Goal: Task Accomplishment & Management: Manage account settings

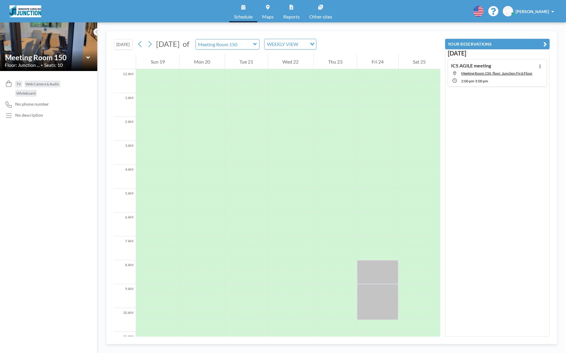
scroll to position [179, 0]
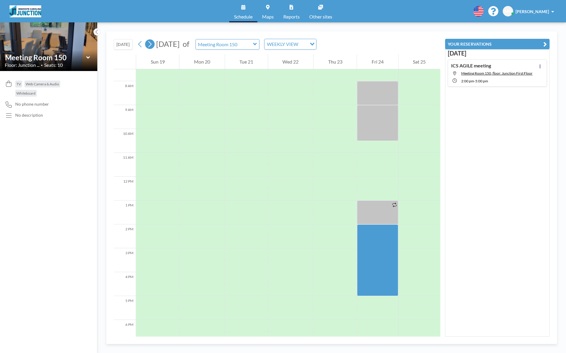
click at [149, 46] on icon at bounding box center [150, 44] width 6 height 9
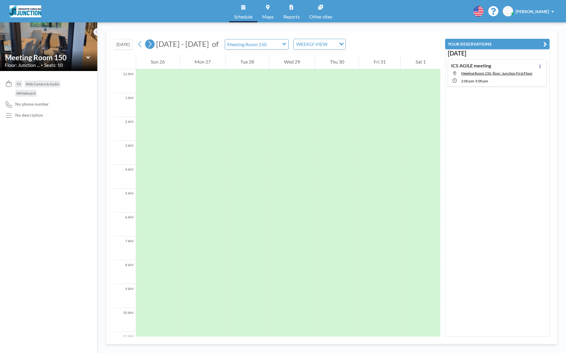
click at [149, 46] on icon at bounding box center [150, 44] width 6 height 9
click at [152, 43] on icon at bounding box center [150, 44] width 6 height 9
click at [142, 42] on icon at bounding box center [140, 44] width 6 height 9
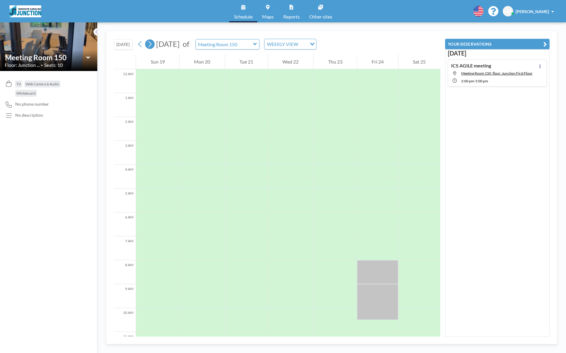
click at [152, 45] on icon at bounding box center [150, 44] width 6 height 9
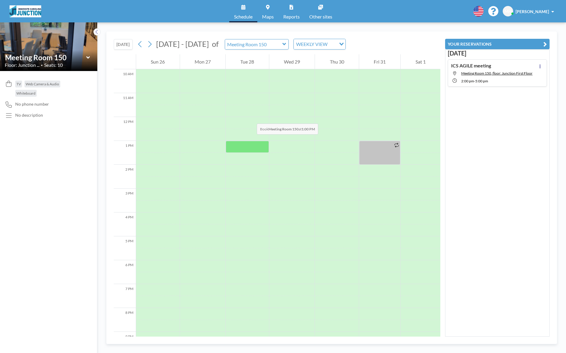
scroll to position [308, 0]
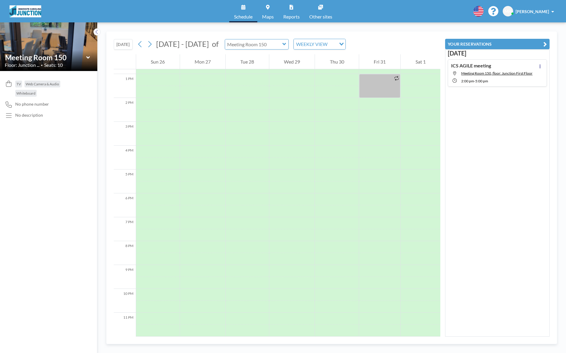
click at [254, 43] on input "text" at bounding box center [253, 44] width 57 height 10
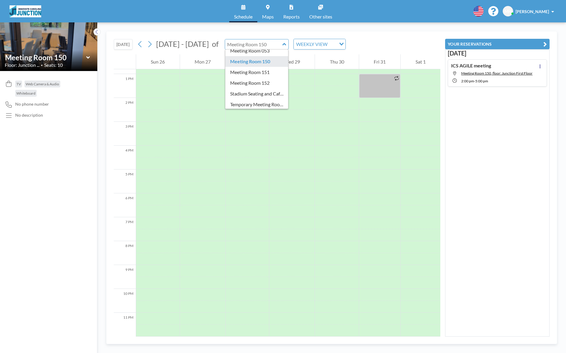
scroll to position [60, 0]
type input "Meeting Room 150"
click at [201, 26] on div "[DATE] [DATE] - [DATE] of Meeting Room 150 Ungrouped Ground Floor Upper Open Ar…" at bounding box center [331, 187] width 468 height 331
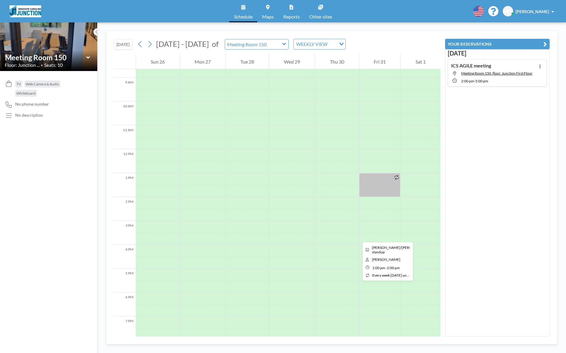
scroll to position [209, 0]
click at [147, 46] on button at bounding box center [150, 44] width 10 height 10
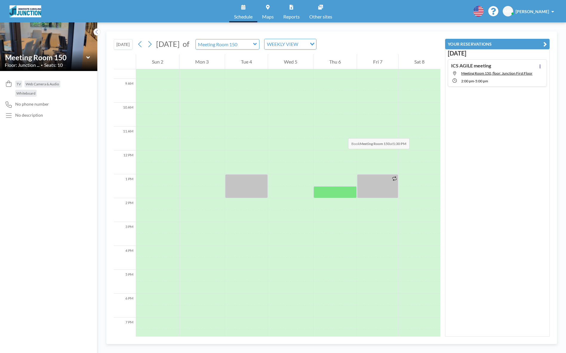
scroll to position [268, 0]
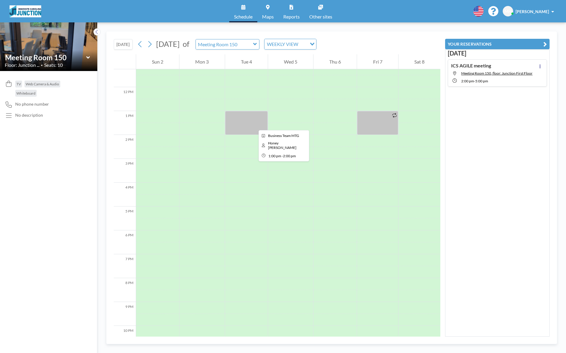
click at [254, 125] on div at bounding box center [246, 123] width 43 height 24
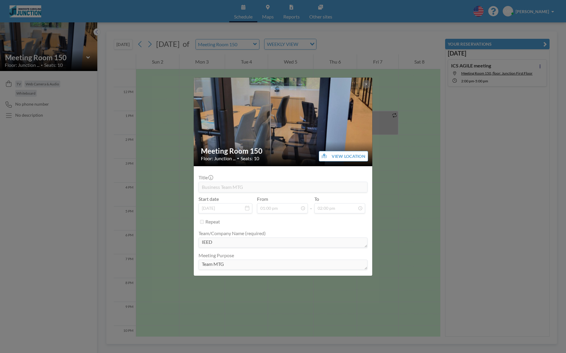
click at [393, 80] on div "Meeting Room 150 Floor: Junction ... • Seats: 10 VIEW LOCATION Title Business T…" at bounding box center [283, 176] width 566 height 353
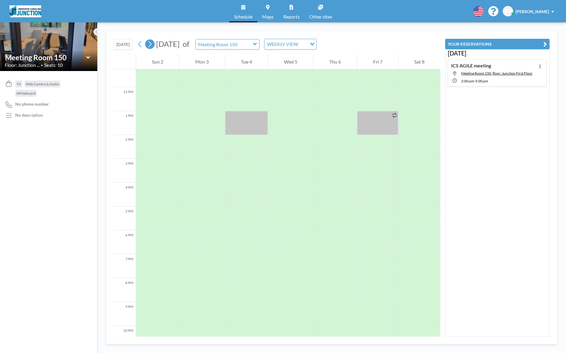
click at [152, 44] on icon at bounding box center [149, 44] width 3 height 6
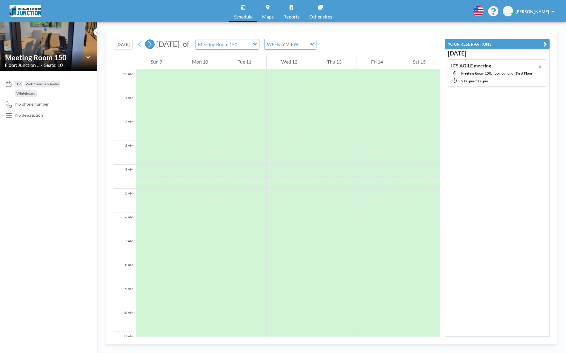
click at [152, 44] on icon at bounding box center [149, 44] width 3 height 6
click at [139, 45] on icon at bounding box center [140, 44] width 6 height 9
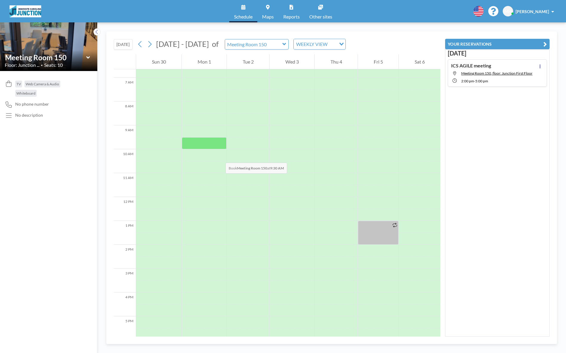
scroll to position [149, 0]
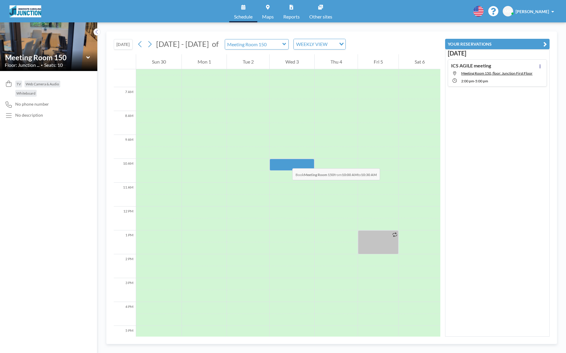
click at [286, 162] on div at bounding box center [291, 165] width 45 height 12
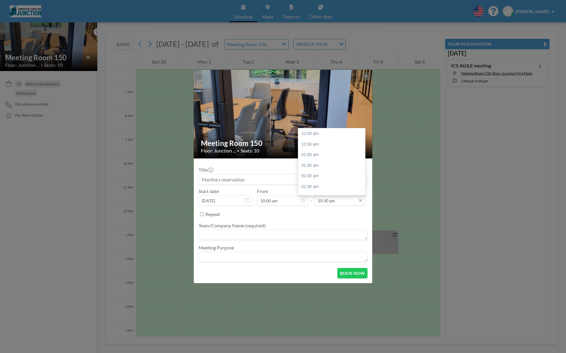
scroll to position [223, 0]
click at [324, 205] on input "10:30 am" at bounding box center [339, 200] width 51 height 10
click at [311, 144] on div "11:00 am" at bounding box center [333, 144] width 70 height 11
type input "11:00 am"
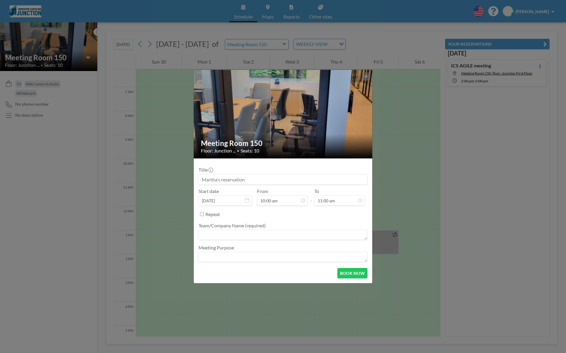
click at [241, 176] on input at bounding box center [283, 179] width 168 height 10
type input "Business Office"
click at [268, 237] on textarea at bounding box center [282, 235] width 169 height 10
type textarea "B"
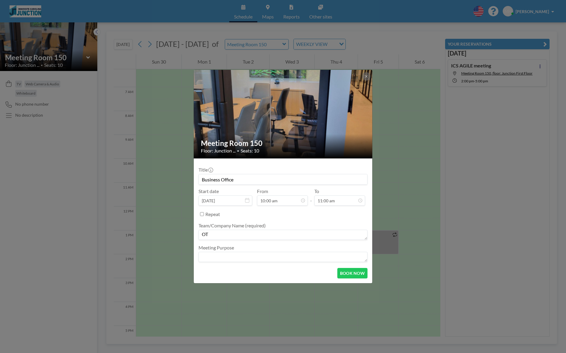
type textarea "O"
type textarea "Innovate Business Office"
click at [269, 259] on textarea at bounding box center [282, 257] width 169 height 10
type textarea "team meeting"
click at [346, 275] on button "BOOK NOW" at bounding box center [352, 273] width 30 height 10
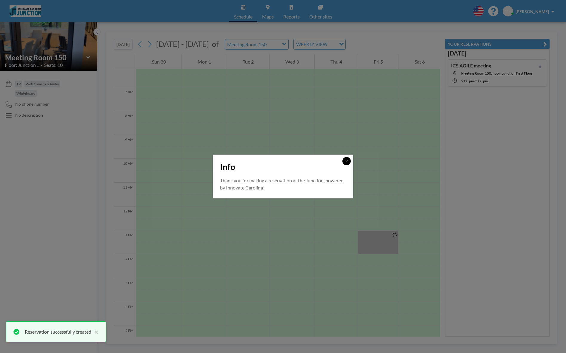
click at [348, 162] on icon at bounding box center [347, 161] width 4 height 4
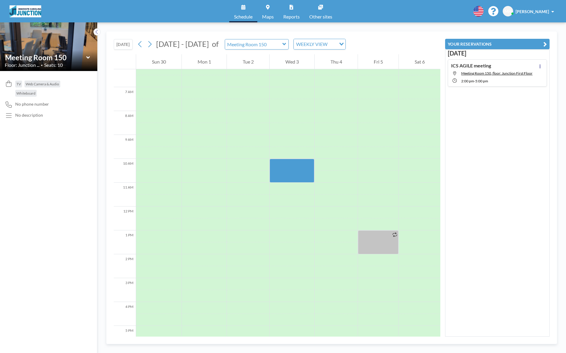
click at [120, 44] on button "[DATE]" at bounding box center [123, 44] width 19 height 10
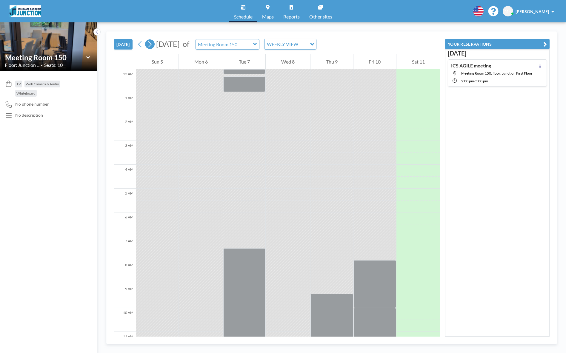
click at [149, 42] on icon at bounding box center [150, 44] width 6 height 9
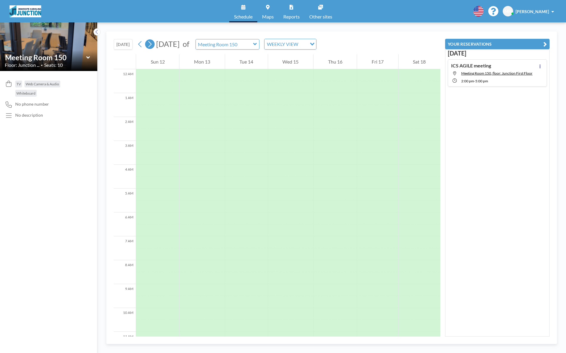
click at [149, 42] on icon at bounding box center [150, 44] width 6 height 9
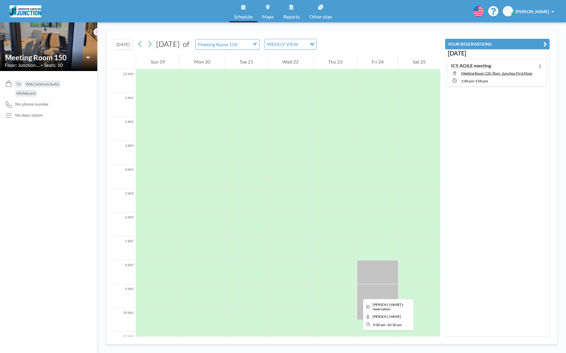
scroll to position [30, 0]
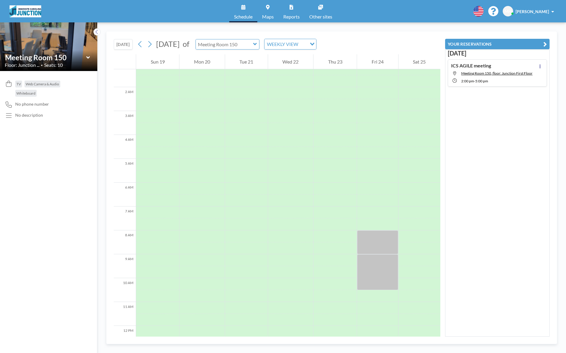
click at [253, 44] on input "text" at bounding box center [224, 44] width 57 height 10
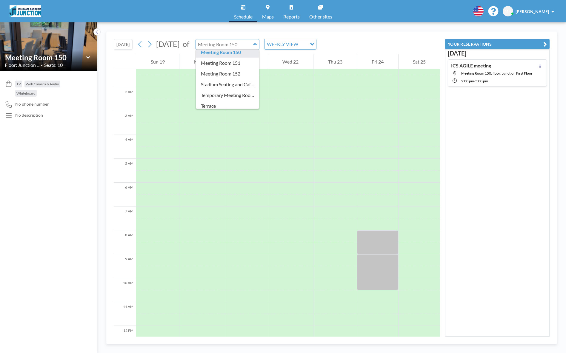
scroll to position [60, 0]
type input "Meeting Room 151"
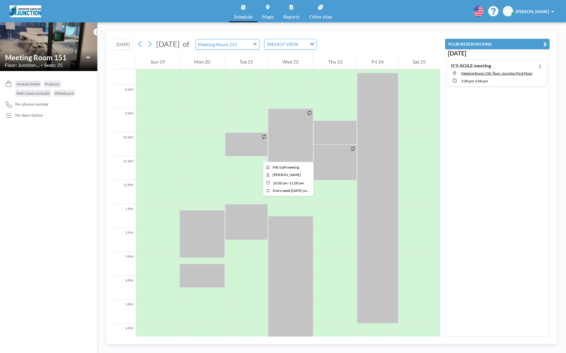
scroll to position [179, 0]
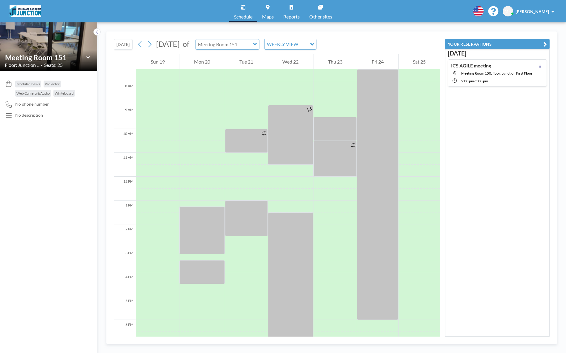
click at [238, 43] on input "text" at bounding box center [224, 44] width 57 height 10
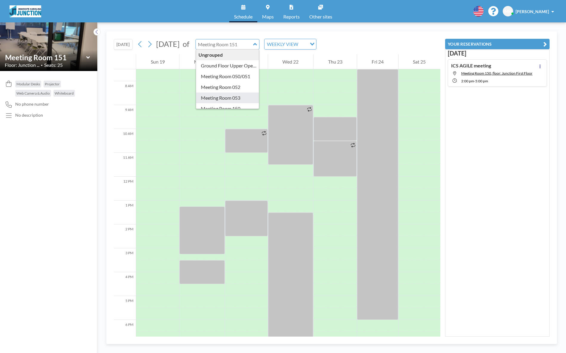
scroll to position [30, 0]
type input "Meeting Room 152"
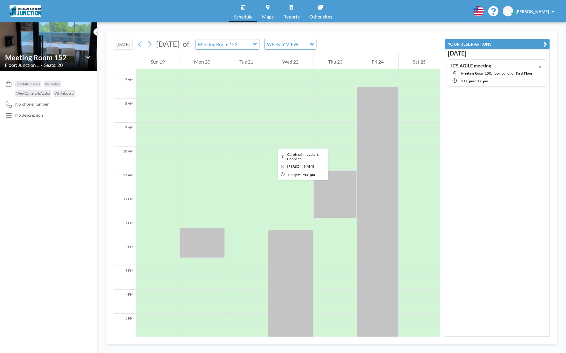
scroll to position [149, 0]
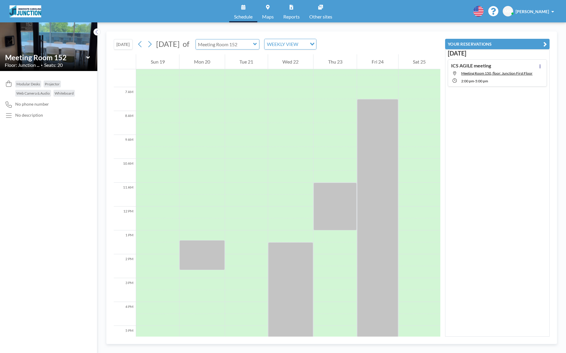
click at [245, 42] on input "text" at bounding box center [224, 44] width 57 height 10
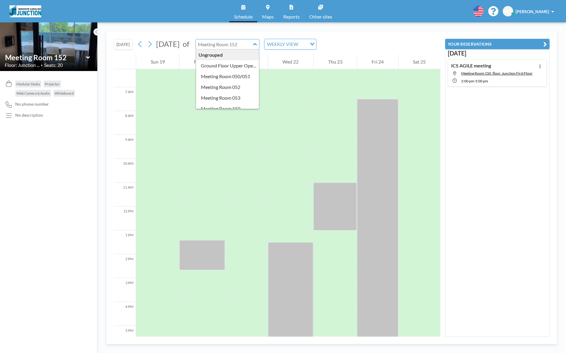
click at [245, 42] on input "text" at bounding box center [224, 44] width 57 height 10
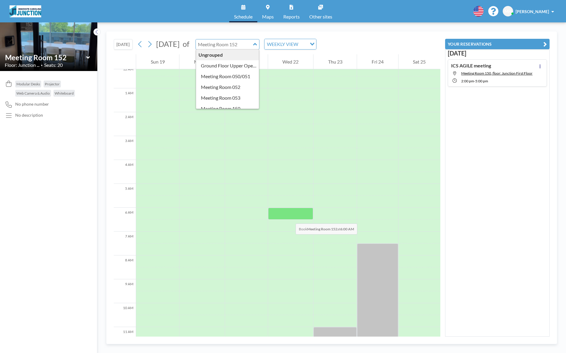
scroll to position [0, 0]
type input "Meeting Room 152"
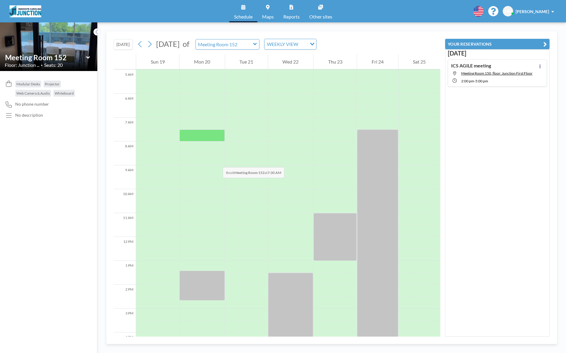
scroll to position [119, 0]
click at [249, 44] on input "text" at bounding box center [224, 44] width 57 height 10
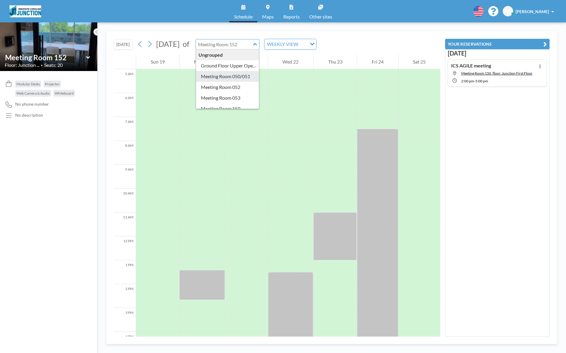
type input "Meeting Room 050/051"
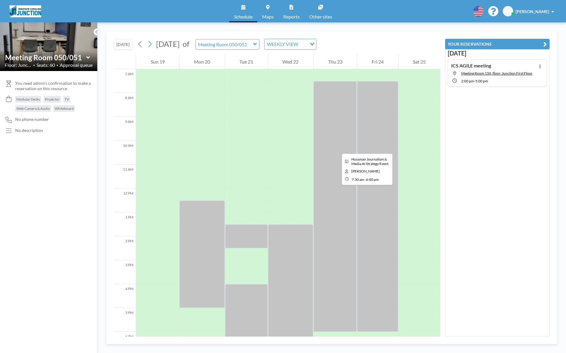
scroll to position [179, 0]
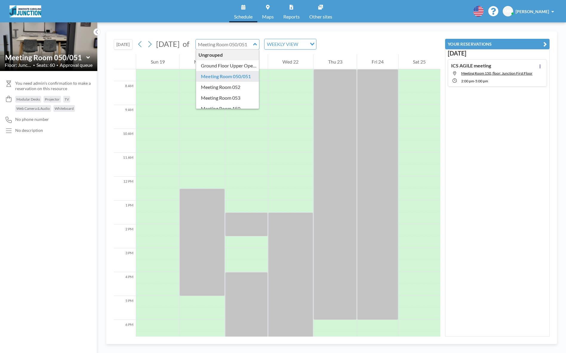
click at [253, 46] on input "text" at bounding box center [224, 44] width 57 height 10
type input "Meeting Room 052"
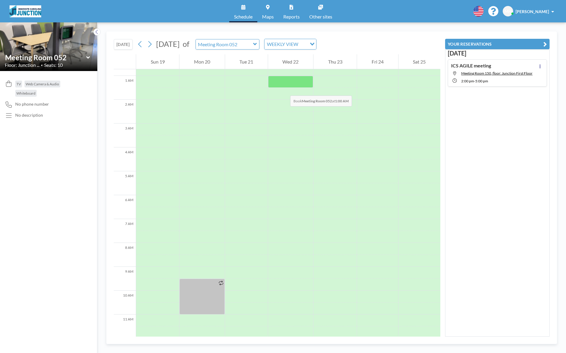
scroll to position [10, 0]
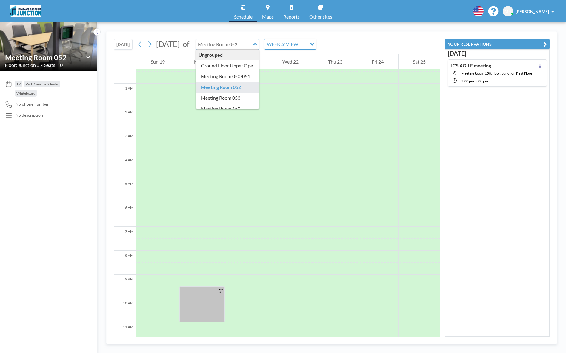
click at [253, 43] on input "text" at bounding box center [224, 44] width 57 height 10
type input "Meeting Room 053"
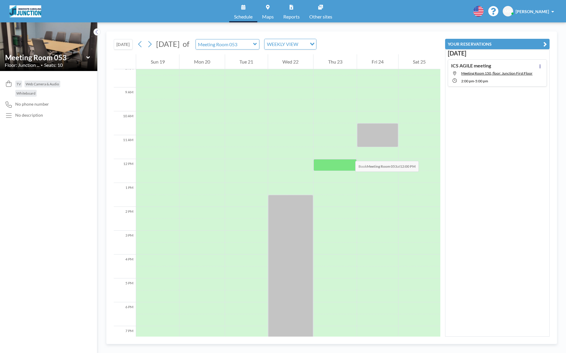
scroll to position [209, 0]
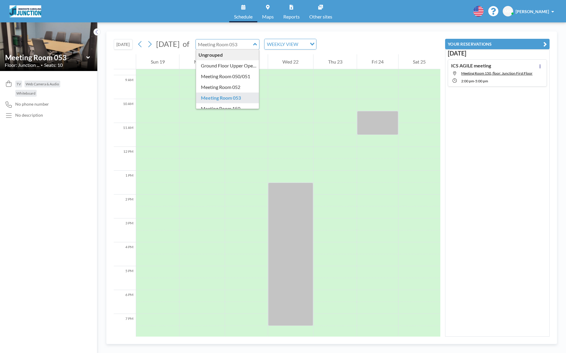
click at [253, 46] on input "text" at bounding box center [224, 44] width 57 height 10
type input "Meeting Room 052"
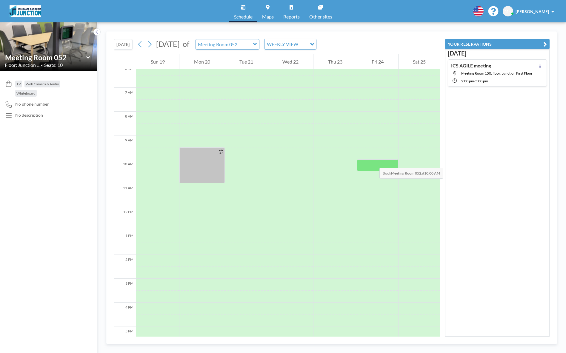
scroll to position [179, 0]
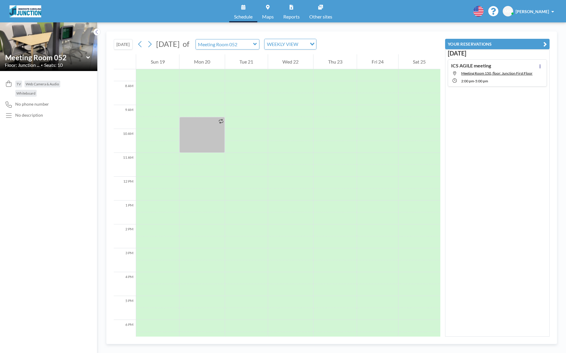
click at [271, 9] on link "Maps" at bounding box center [267, 11] width 21 height 22
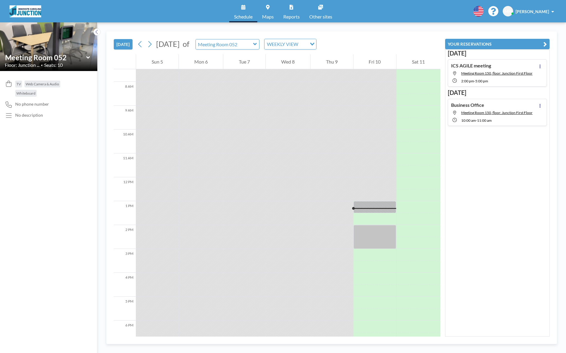
scroll to position [179, 0]
click at [370, 182] on div at bounding box center [374, 183] width 43 height 12
click at [370, 181] on div at bounding box center [374, 183] width 43 height 12
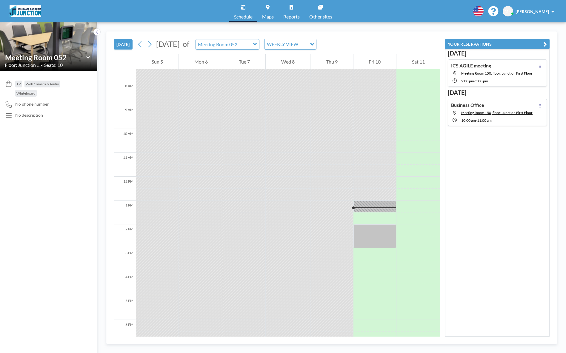
click at [370, 181] on div at bounding box center [374, 183] width 43 height 12
click at [253, 46] on input "text" at bounding box center [224, 44] width 57 height 10
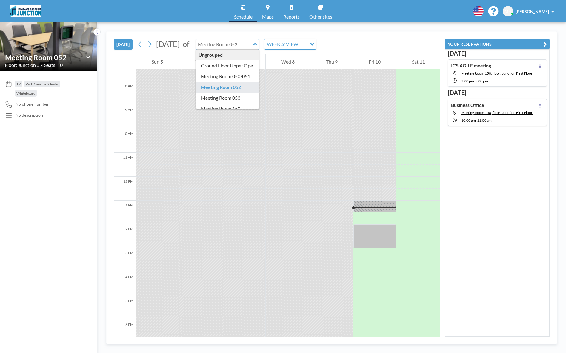
type input "Meeting Room 052"
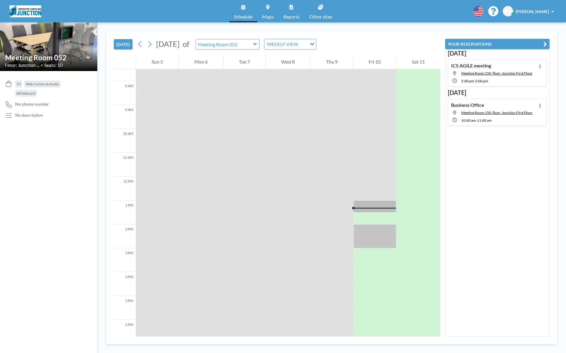
click at [517, 43] on button "YOUR RESERVATIONS" at bounding box center [497, 44] width 104 height 10
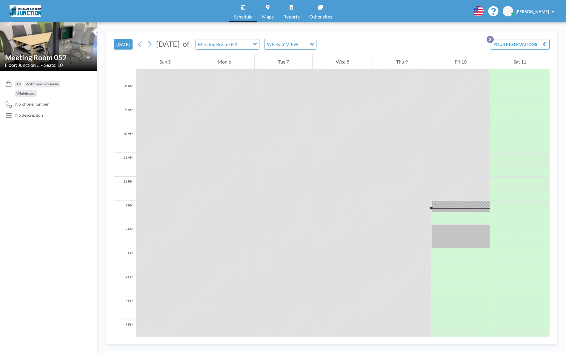
click at [505, 43] on button "YOUR RESERVATIONS 2" at bounding box center [520, 44] width 60 height 10
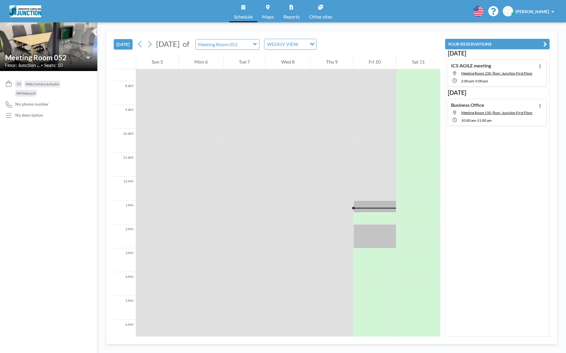
click at [373, 163] on div at bounding box center [374, 159] width 43 height 12
click at [149, 46] on icon at bounding box center [150, 44] width 6 height 9
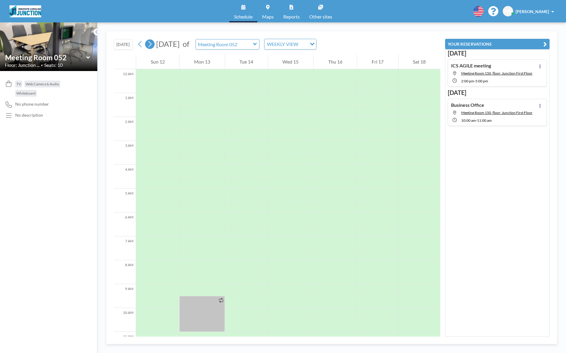
click at [149, 46] on icon at bounding box center [150, 44] width 6 height 9
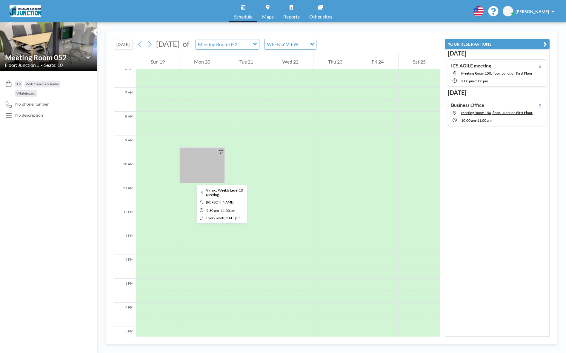
scroll to position [149, 0]
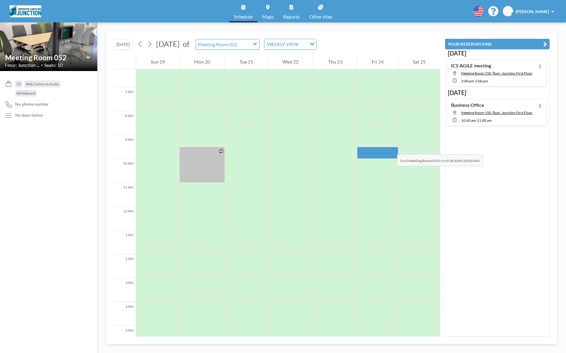
click at [391, 148] on div at bounding box center [377, 153] width 41 height 12
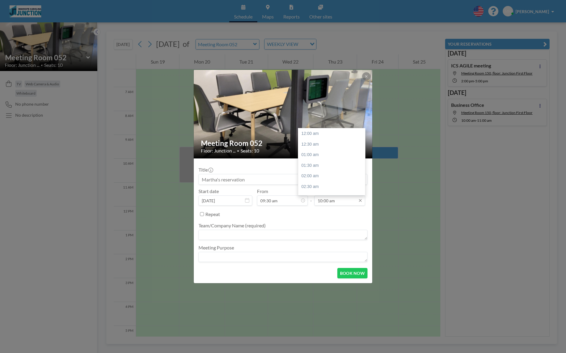
scroll to position [212, 0]
click at [327, 200] on input "10:00 am" at bounding box center [339, 200] width 51 height 10
click at [313, 154] on div "11:00 am" at bounding box center [333, 154] width 70 height 11
type input "11:00 am"
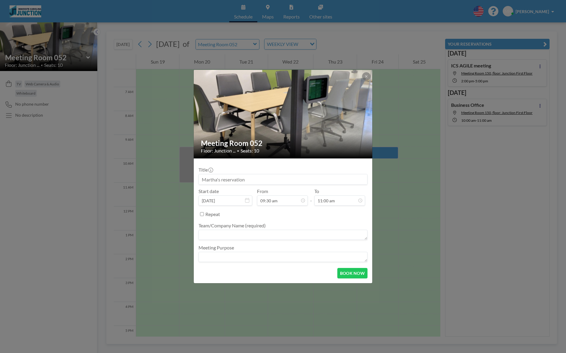
click at [206, 178] on input at bounding box center [283, 179] width 168 height 10
type input "ICS Meeting"
click at [223, 236] on textarea at bounding box center [282, 235] width 169 height 10
type textarea "Sam Seyedin - ICS meeting"
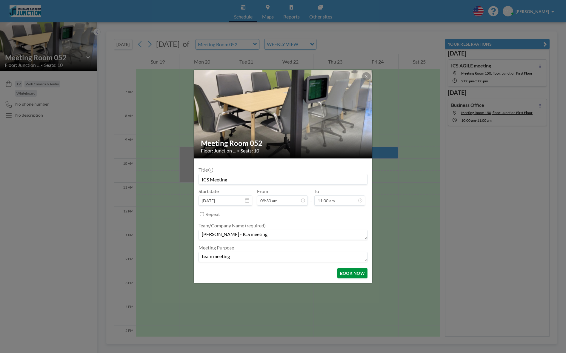
type textarea "team meeting"
click at [357, 274] on button "BOOK NOW" at bounding box center [352, 273] width 30 height 10
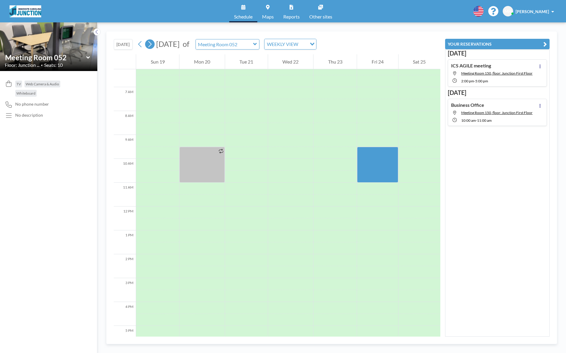
click at [152, 44] on icon at bounding box center [149, 44] width 3 height 6
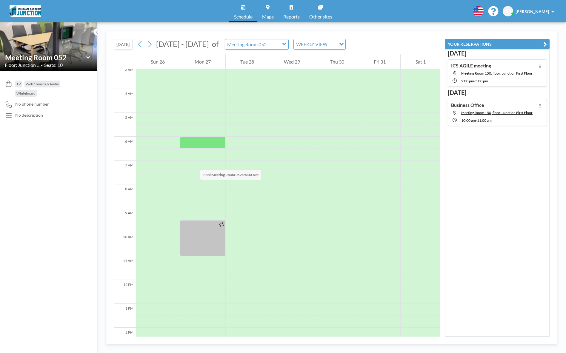
scroll to position [89, 0]
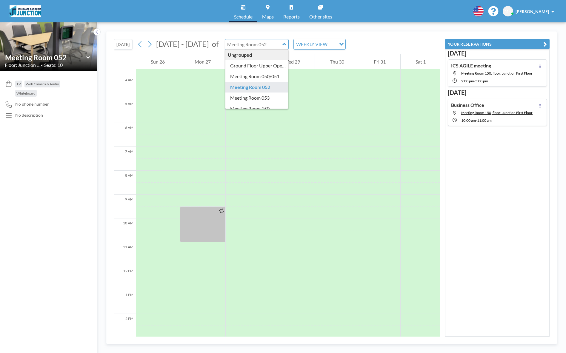
click at [260, 42] on input "text" at bounding box center [253, 44] width 57 height 10
type input "Meeting Room 150"
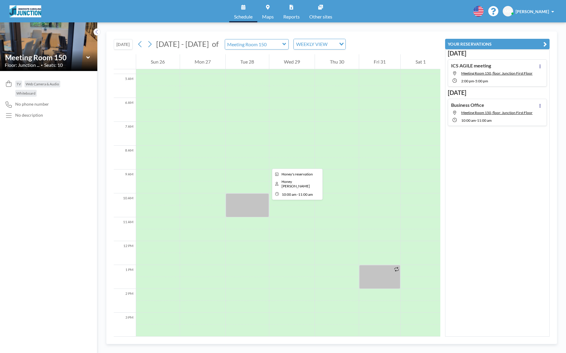
scroll to position [149, 0]
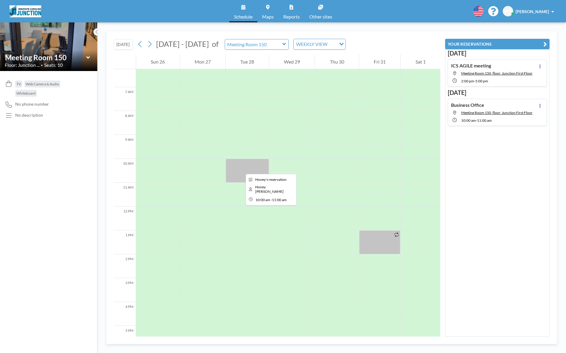
click at [241, 169] on div at bounding box center [247, 171] width 43 height 24
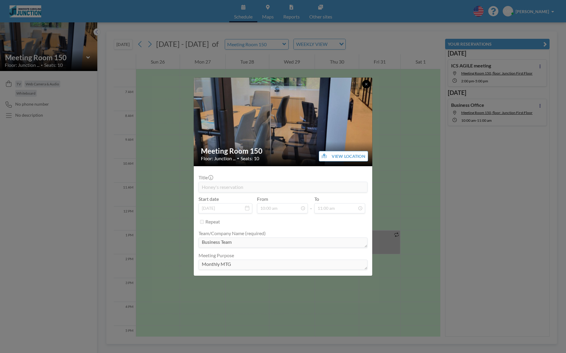
click at [364, 83] on icon at bounding box center [366, 84] width 4 height 4
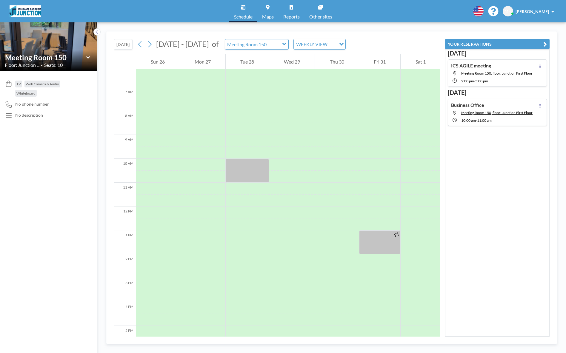
click at [475, 100] on div "Business Office Meeting Room 150, floor: Junction First Floor 10:00 AM - 11:00 …" at bounding box center [496, 112] width 99 height 27
